Goal: Task Accomplishment & Management: Complete application form

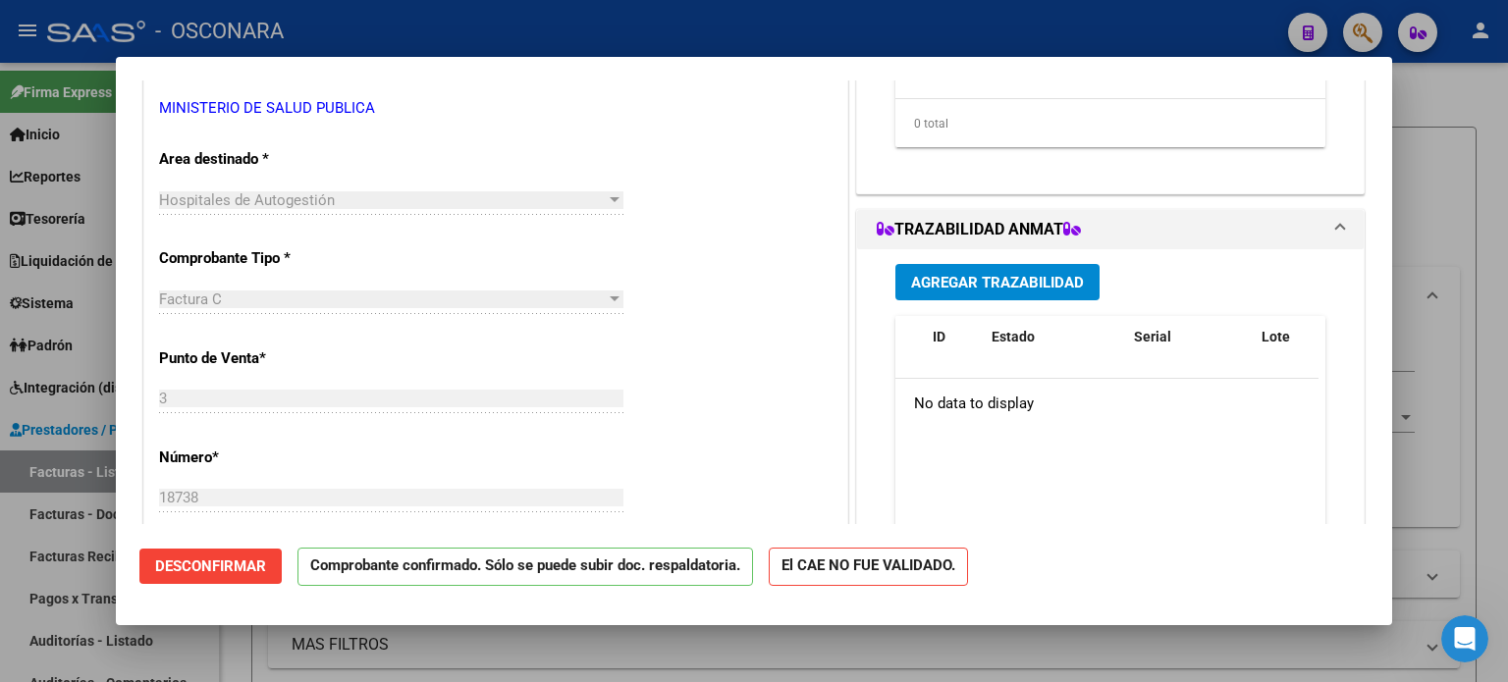
scroll to position [589, 0]
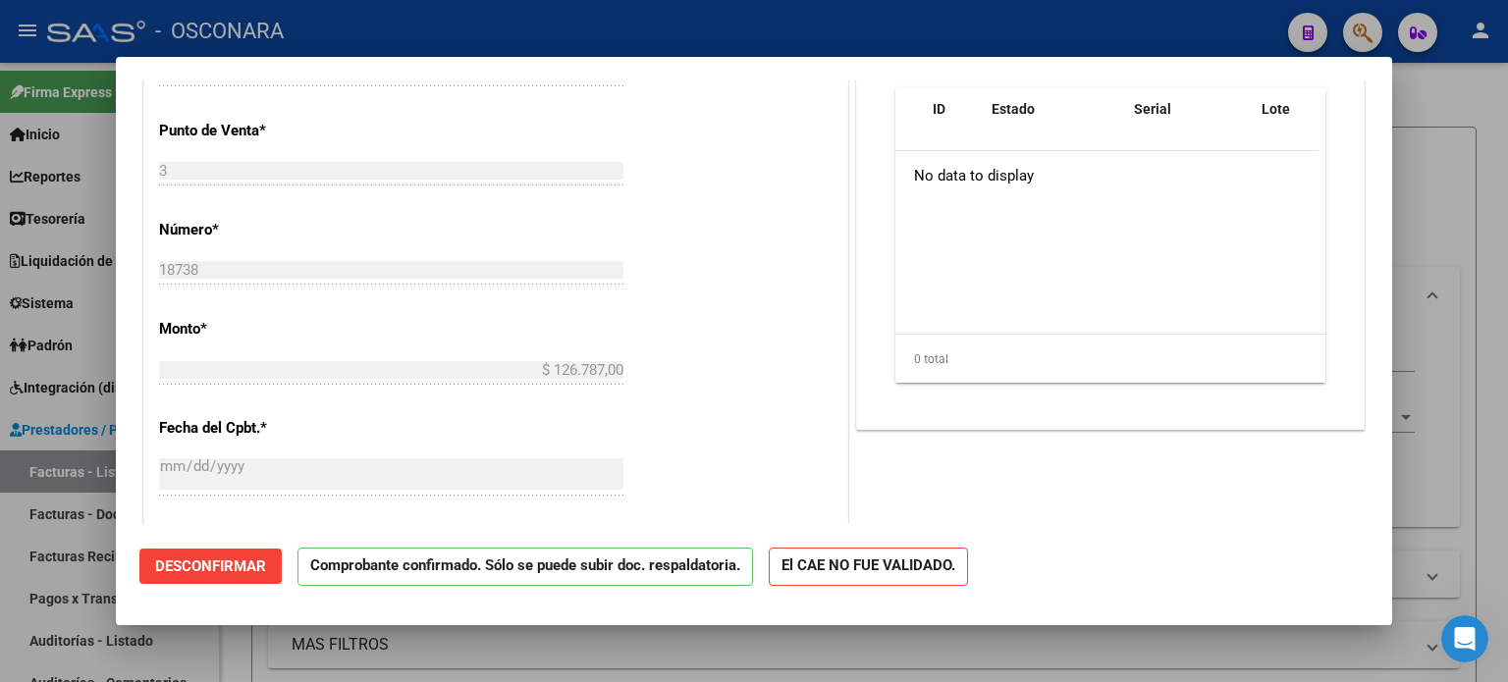
click at [13, 528] on div at bounding box center [754, 341] width 1508 height 682
type input "$ 0,00"
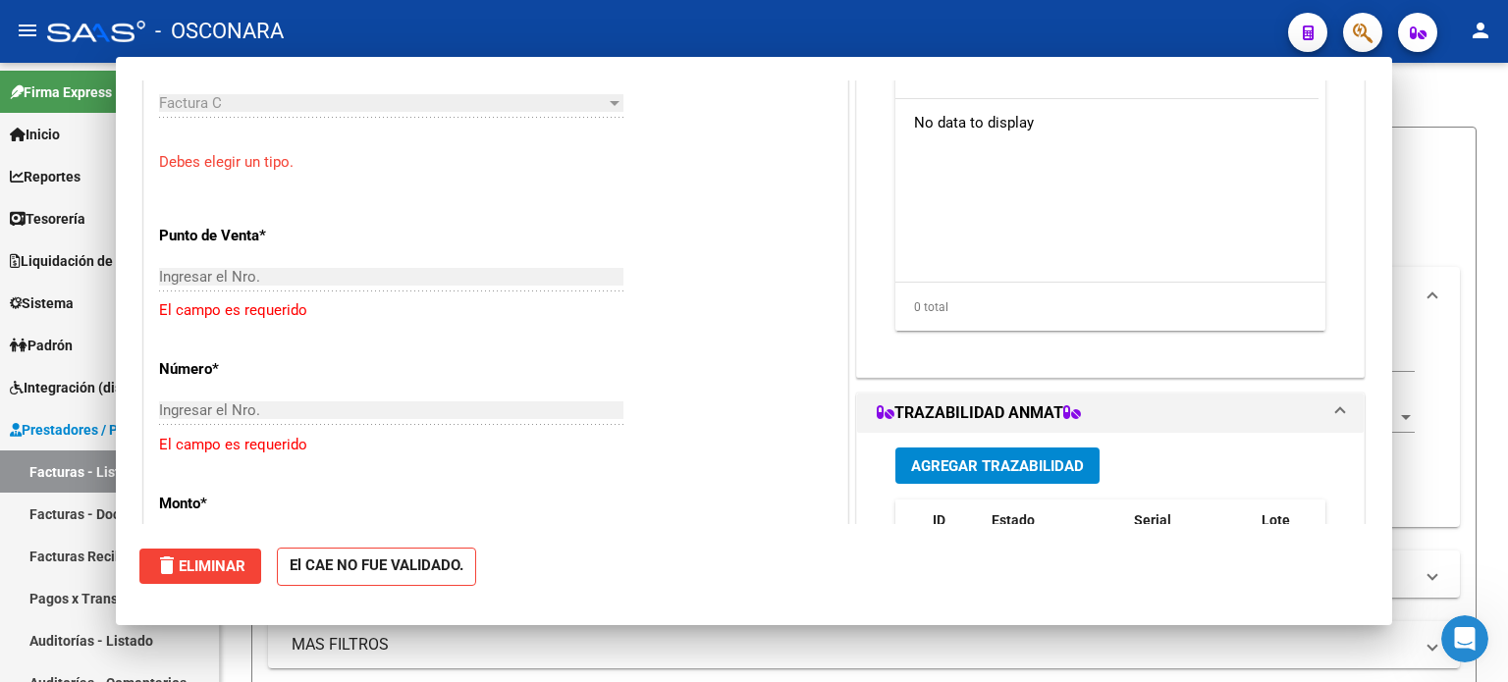
scroll to position [0, 0]
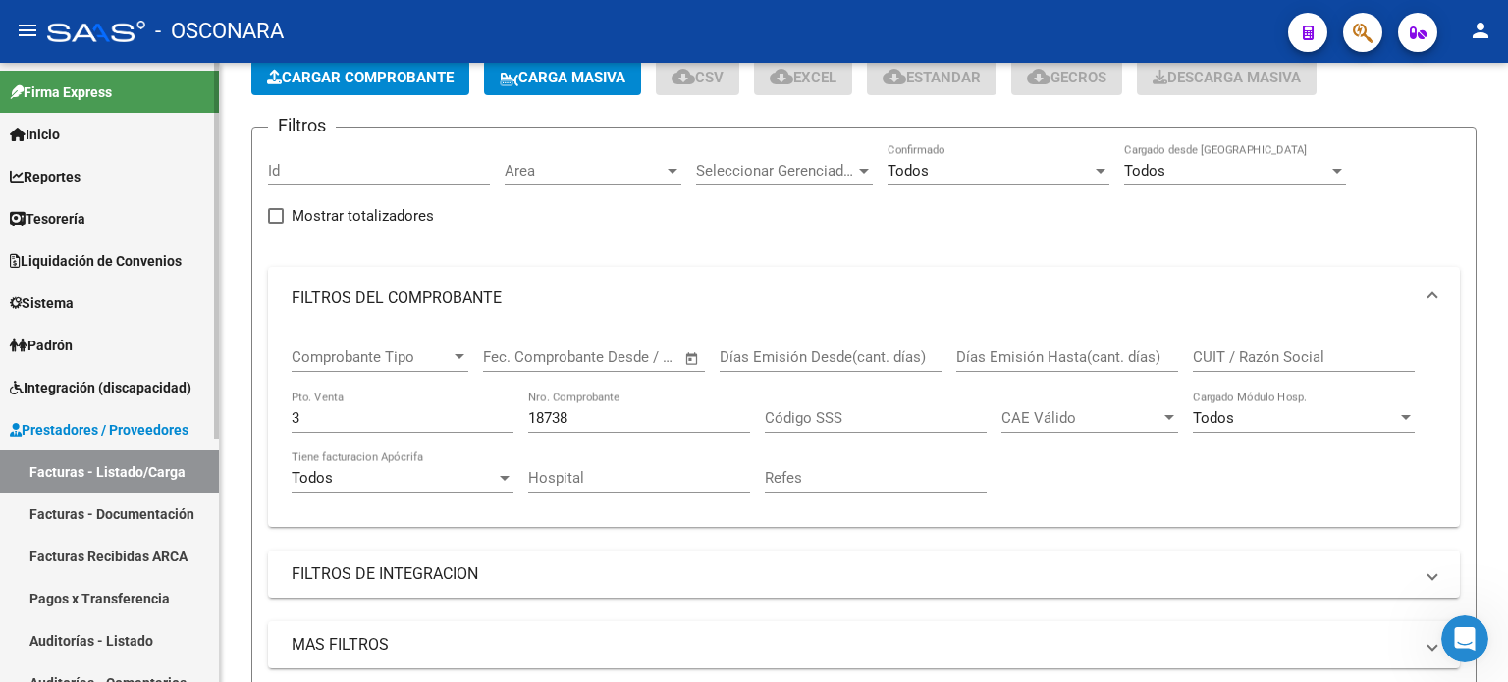
drag, startPoint x: 68, startPoint y: 641, endPoint x: 126, endPoint y: 621, distance: 61.5
click at [68, 641] on link "Auditorías - Listado" at bounding box center [109, 641] width 219 height 42
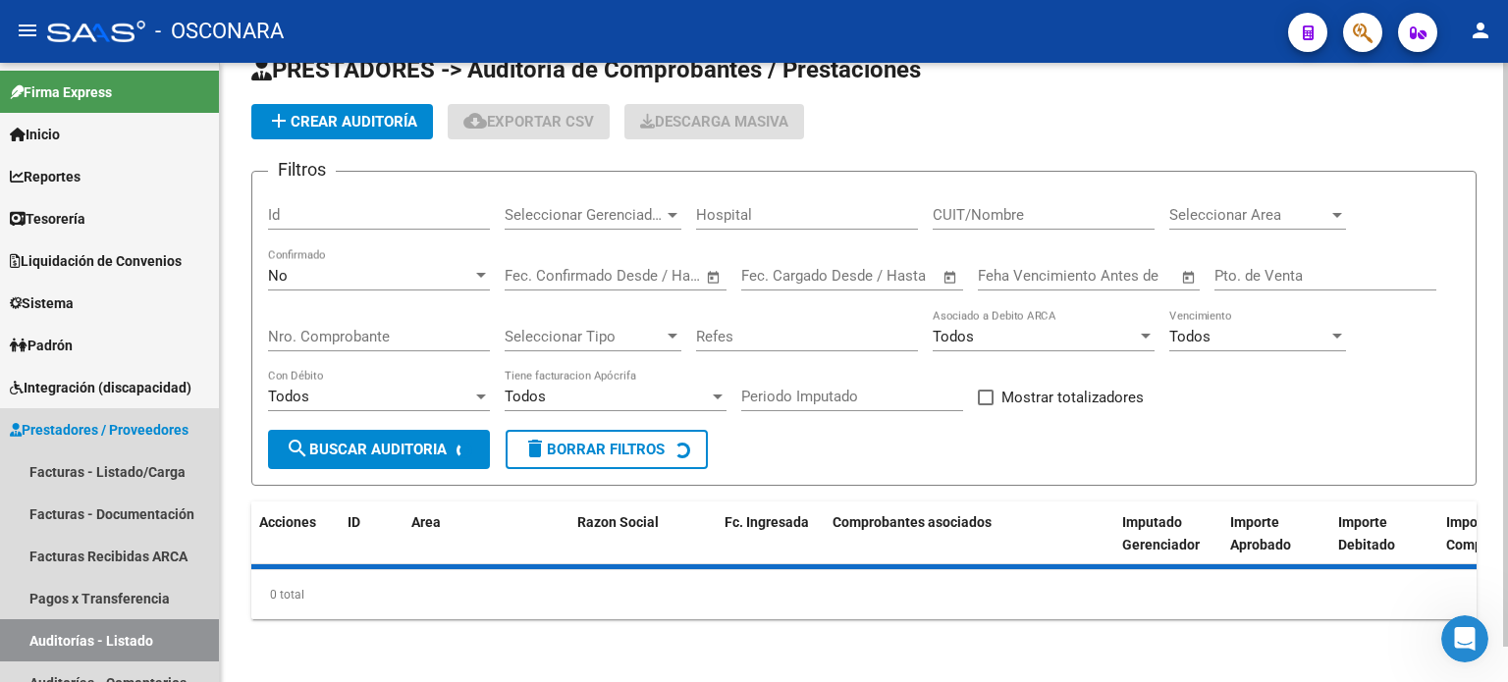
scroll to position [37, 0]
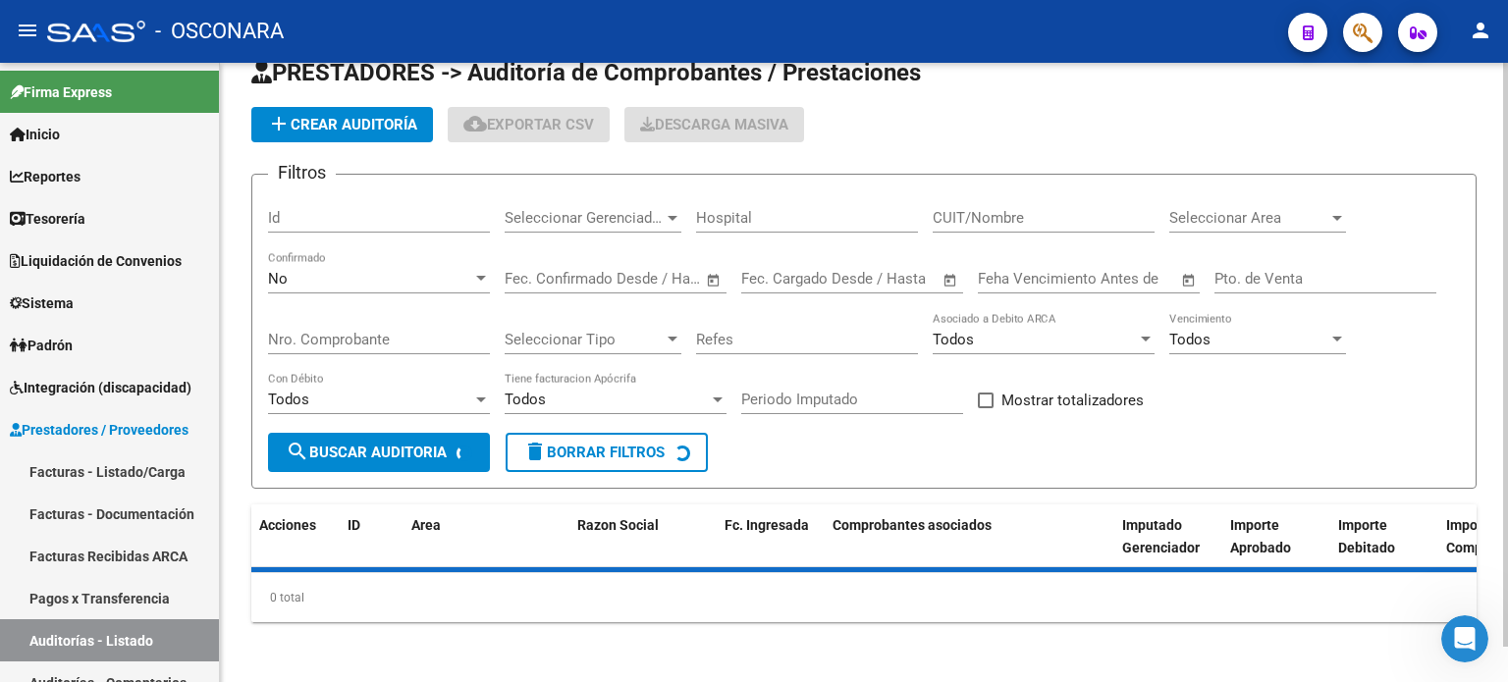
click at [369, 133] on span "add Crear Auditoría" at bounding box center [342, 125] width 150 height 18
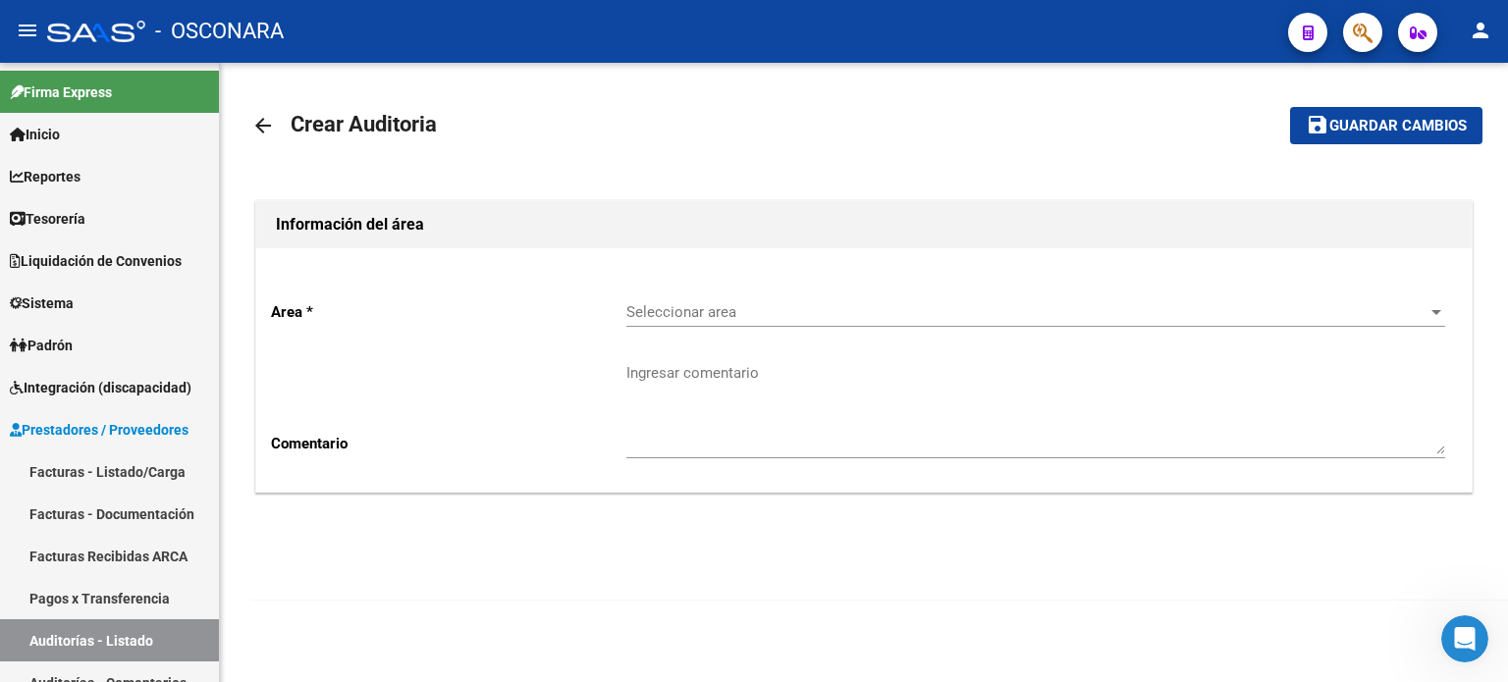
click at [651, 296] on div "Seleccionar area Seleccionar area" at bounding box center [1035, 306] width 819 height 42
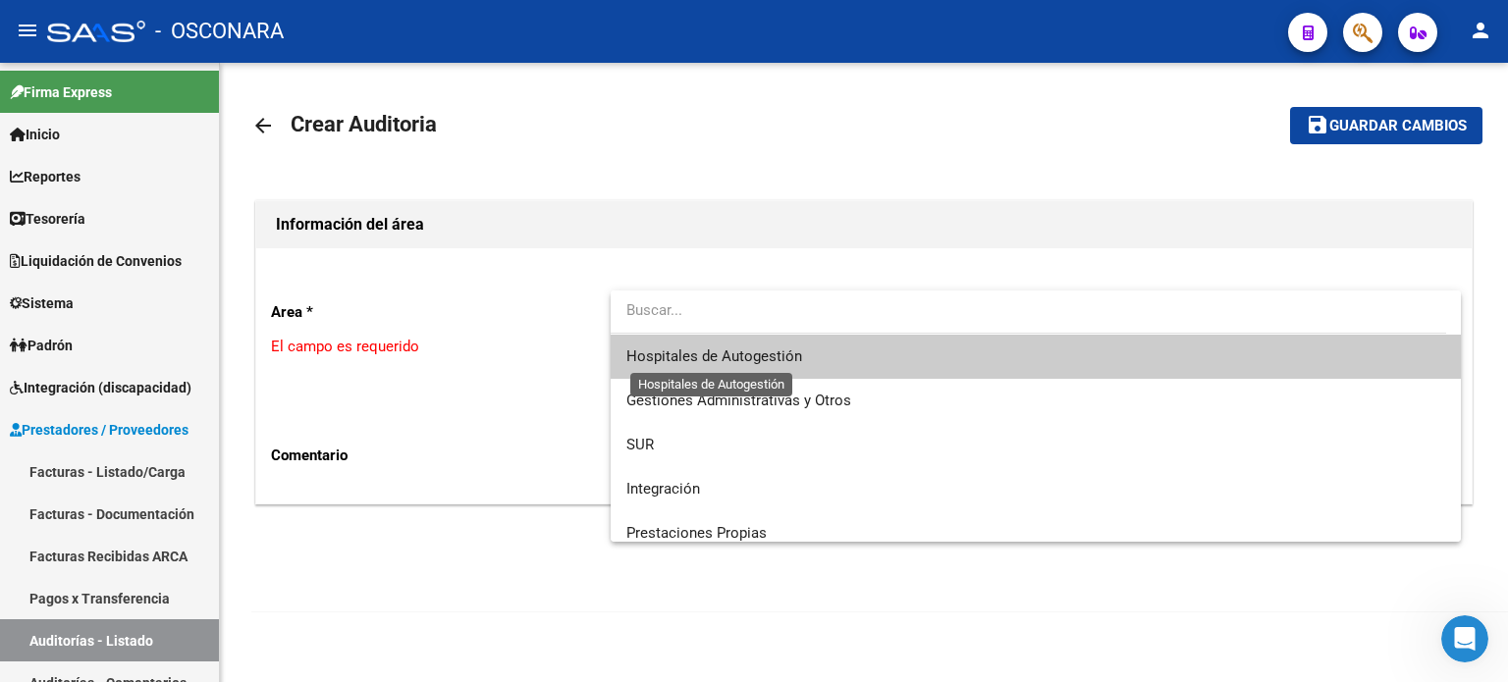
click at [695, 362] on span "Hospitales de Autogestión" at bounding box center [714, 357] width 176 height 18
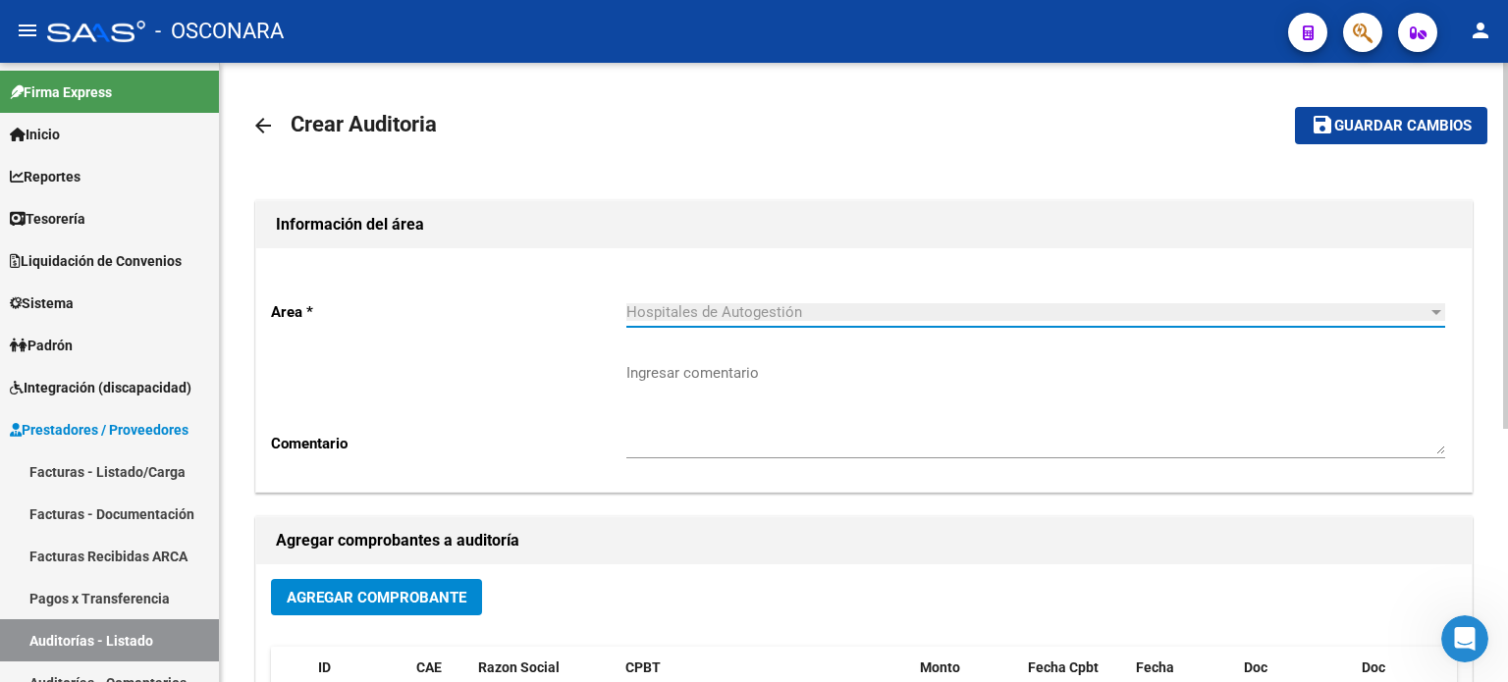
click at [389, 588] on span "Agregar Comprobante" at bounding box center [377, 597] width 180 height 18
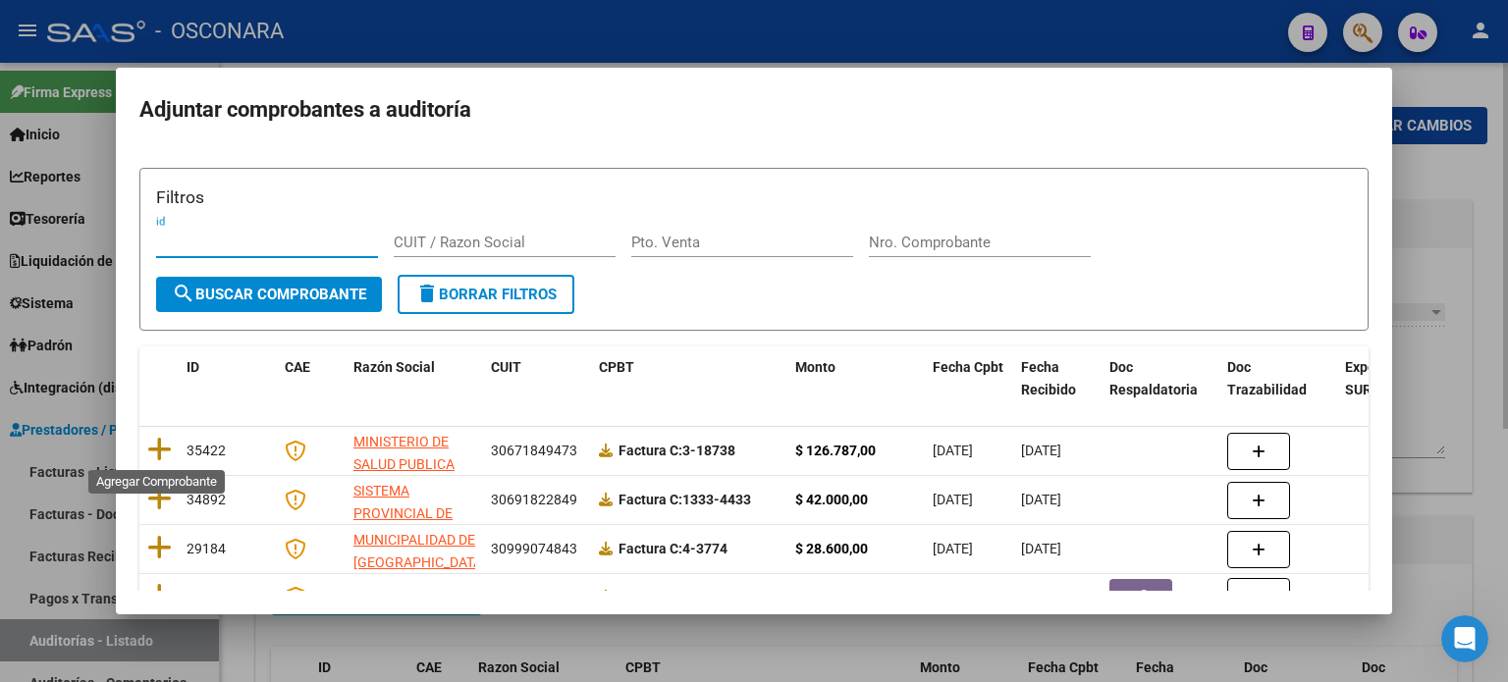
drag, startPoint x: 187, startPoint y: 443, endPoint x: 943, endPoint y: 298, distance: 769.9
click at [167, 442] on icon at bounding box center [159, 449] width 25 height 27
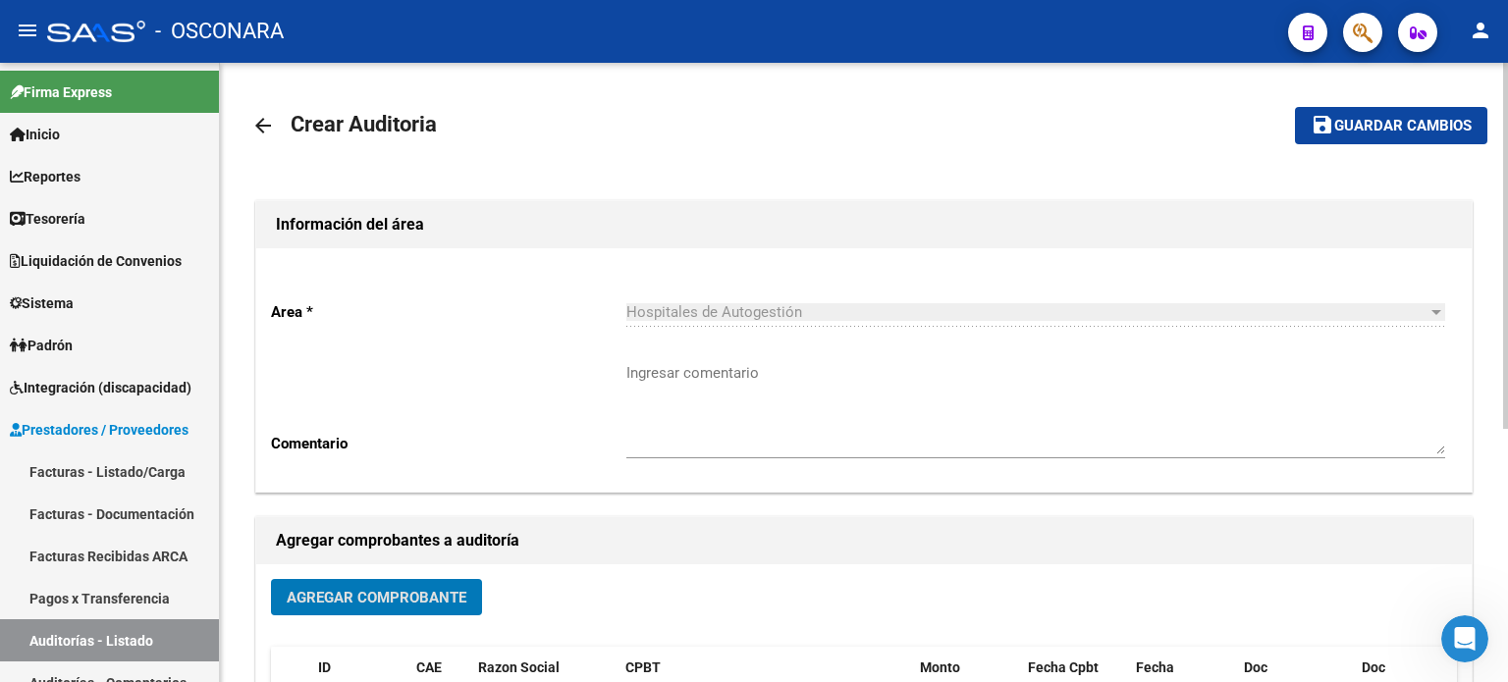
click at [1382, 117] on span "save Guardar cambios" at bounding box center [1391, 125] width 161 height 18
